Goal: Task Accomplishment & Management: Complete application form

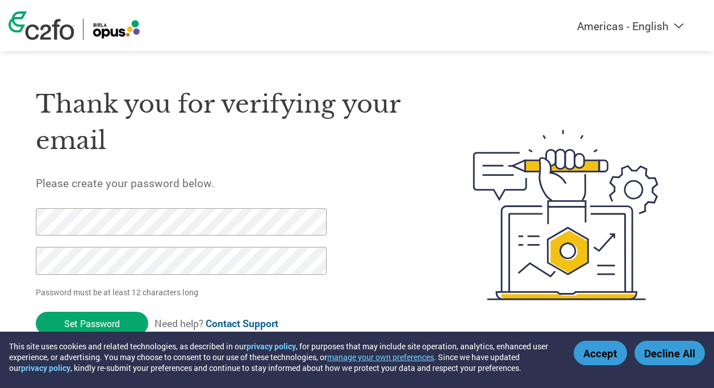
scroll to position [6, 0]
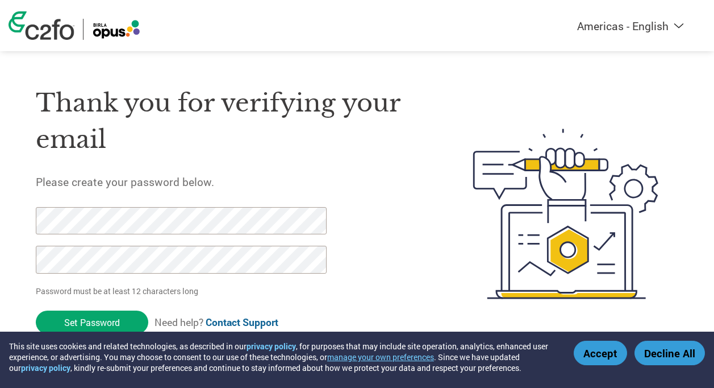
click at [101, 324] on input "Set Password" at bounding box center [92, 321] width 113 height 23
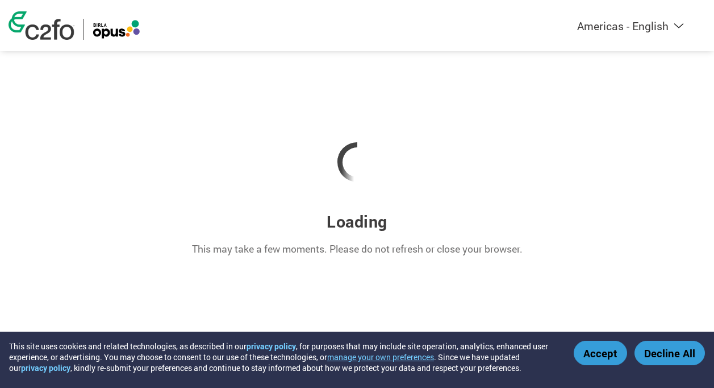
scroll to position [0, 0]
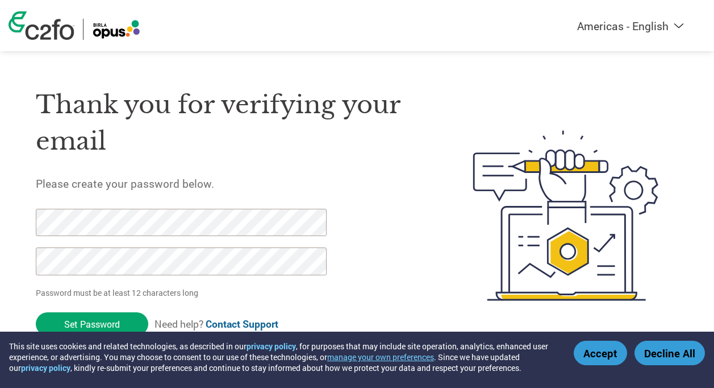
scroll to position [6, 0]
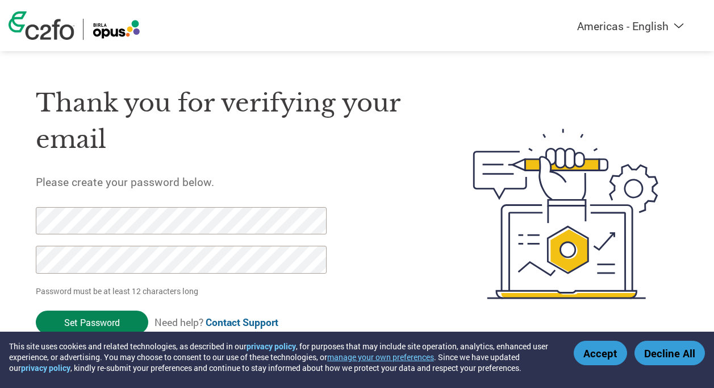
click at [101, 325] on input "Set Password" at bounding box center [92, 321] width 113 height 23
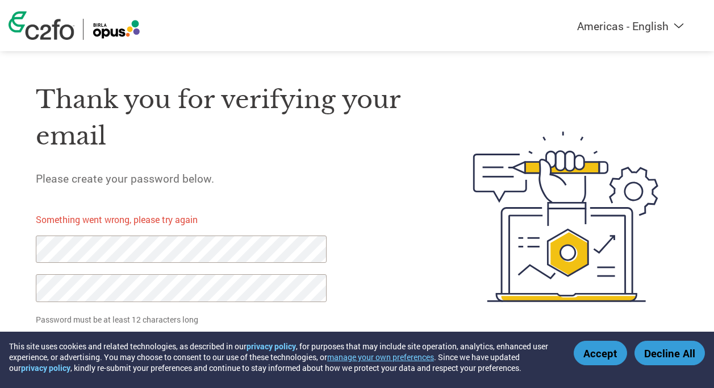
scroll to position [18, 0]
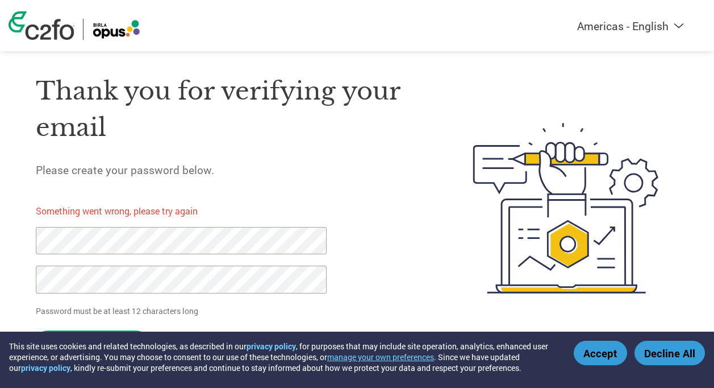
click at [412, 244] on div "Thank you for verifying your email Please create your password below. Something…" at bounding box center [229, 207] width 386 height 303
click at [611, 356] on button "Accept" at bounding box center [600, 352] width 53 height 24
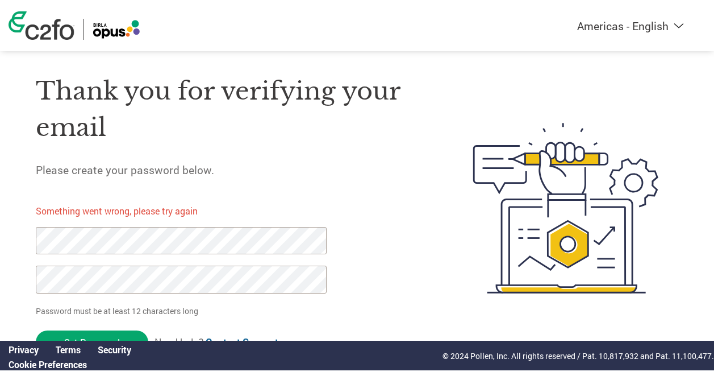
click at [392, 291] on div "Thank you for verifying your email Please create your password below. Something…" at bounding box center [229, 207] width 386 height 303
click at [394, 244] on div "Thank you for verifying your email Please create your password below. Something…" at bounding box center [229, 207] width 386 height 303
click at [420, 224] on div "Thank you for verifying your email Please create your password below. Something…" at bounding box center [229, 207] width 386 height 303
click at [99, 334] on input "Set Password" at bounding box center [92, 341] width 113 height 23
drag, startPoint x: 435, startPoint y: 91, endPoint x: 417, endPoint y: 87, distance: 18.7
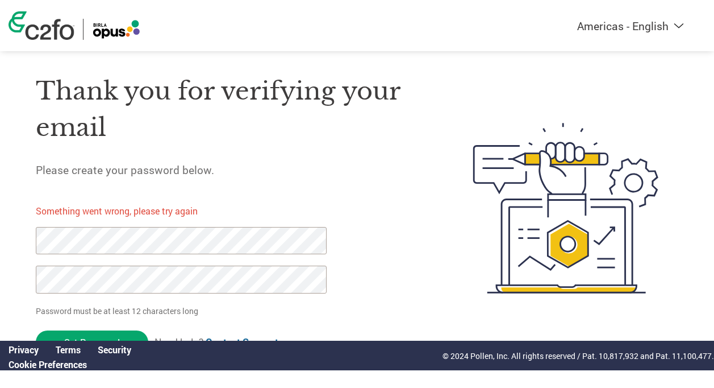
click at [413, 87] on h1 "Thank you for verifying your email" at bounding box center [229, 109] width 386 height 73
click at [623, 39] on div "Americas - English Américas - Español Américas - Português Amériques - Français…" at bounding box center [357, 25] width 714 height 51
click at [630, 28] on select "Americas - English Américas - Español Américas - Português Amériques - Français…" at bounding box center [559, 26] width 263 height 14
click at [631, 27] on select "Americas - English Américas - Español Américas - Português Amériques - Français…" at bounding box center [559, 26] width 263 height 14
click at [60, 35] on img at bounding box center [42, 25] width 66 height 28
